Goal: Find specific page/section: Find specific page/section

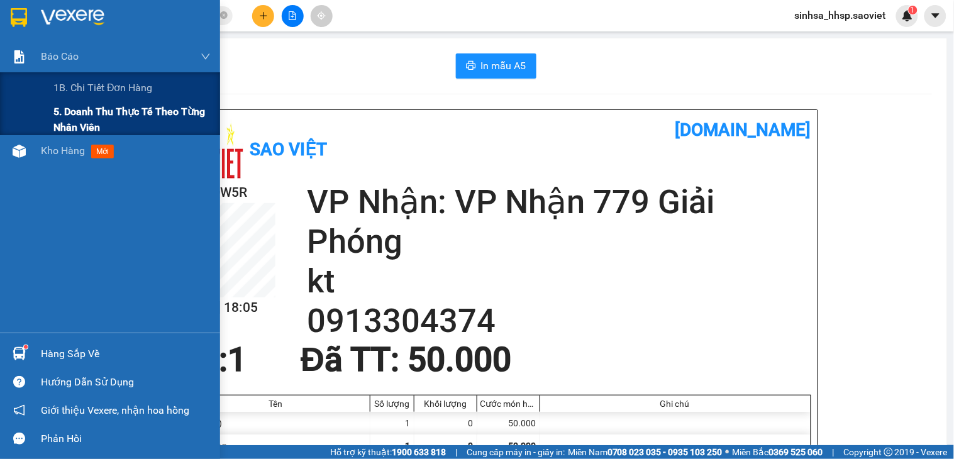
click at [52, 114] on div "5. Doanh thu thực tế theo từng nhân viên" at bounding box center [110, 119] width 220 height 31
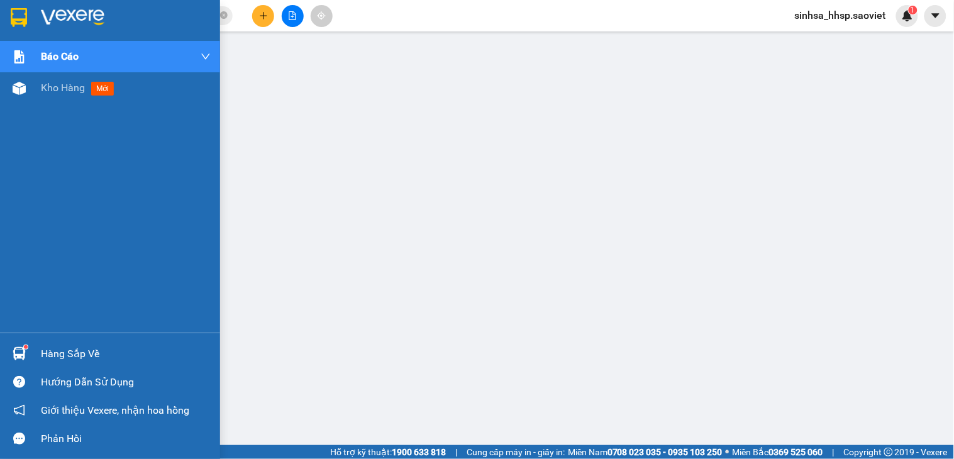
drag, startPoint x: 19, startPoint y: 78, endPoint x: 946, endPoint y: 2, distance: 929.8
click at [19, 82] on div at bounding box center [19, 88] width 22 height 22
click at [19, 82] on img at bounding box center [19, 88] width 13 height 13
